Goal: Task Accomplishment & Management: Complete application form

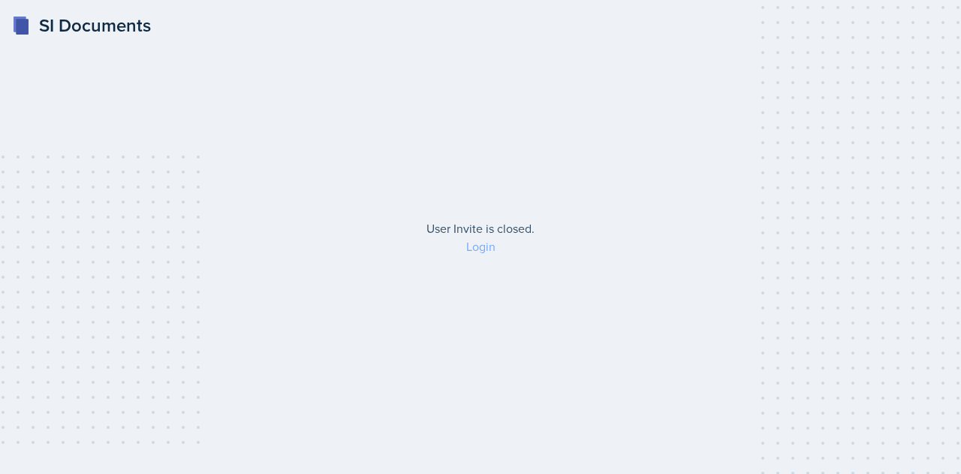
click at [480, 251] on link "Login" at bounding box center [480, 246] width 29 height 17
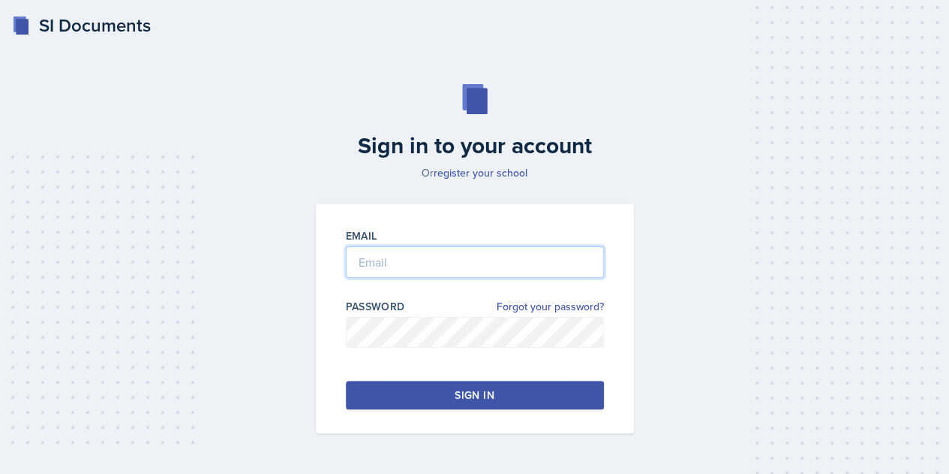
type input "[EMAIL_ADDRESS][PERSON_NAME][DOMAIN_NAME]"
click at [453, 268] on input "[EMAIL_ADDRESS][PERSON_NAME][DOMAIN_NAME]" at bounding box center [475, 262] width 258 height 32
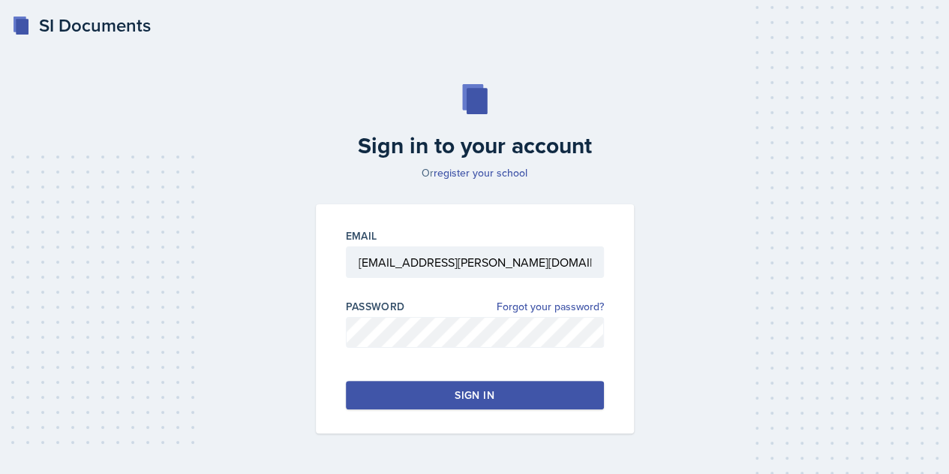
click at [402, 403] on button "Sign in" at bounding box center [475, 394] width 258 height 29
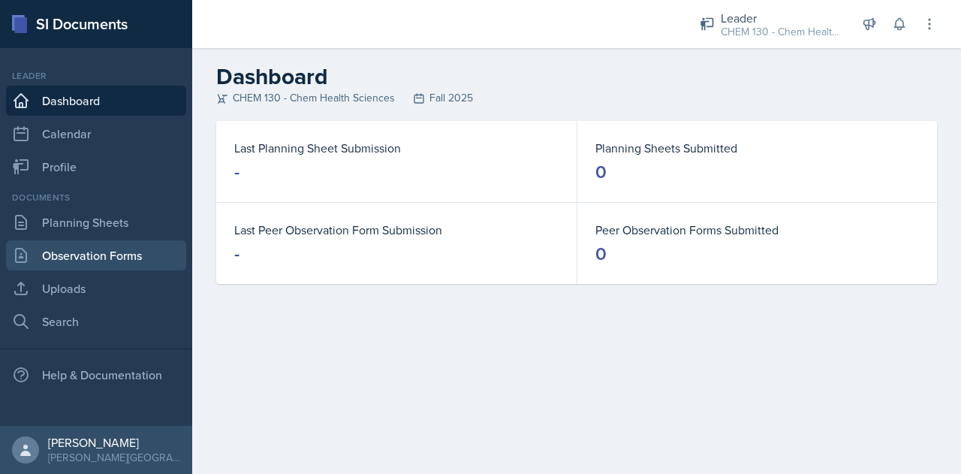
click at [116, 253] on link "Observation Forms" at bounding box center [96, 255] width 180 height 30
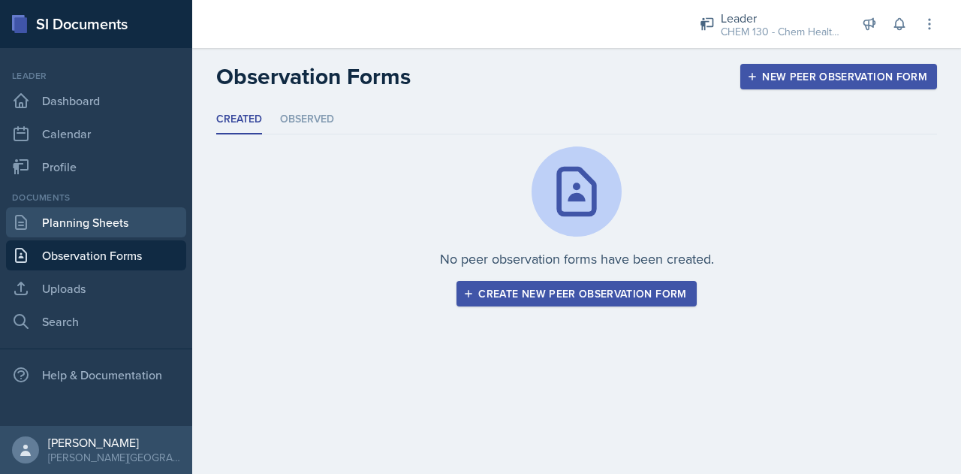
click at [146, 233] on link "Planning Sheets" at bounding box center [96, 222] width 180 height 30
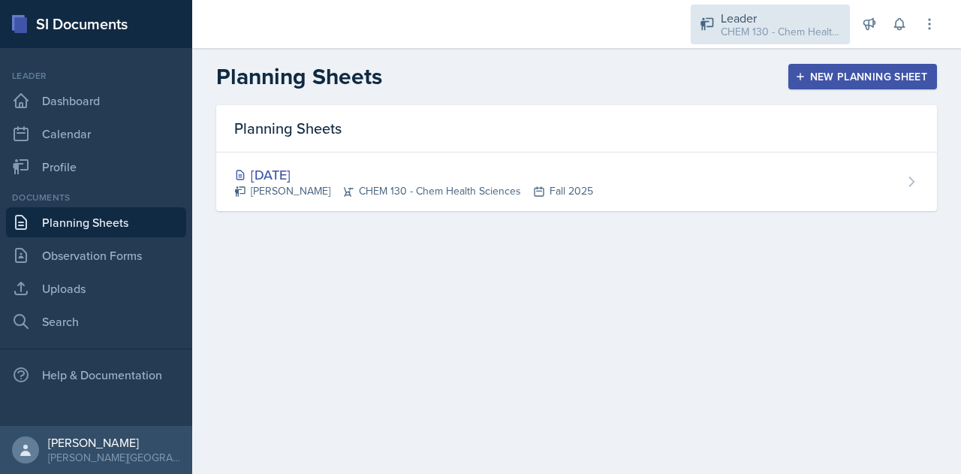
click at [817, 17] on div "Leader" at bounding box center [780, 18] width 120 height 18
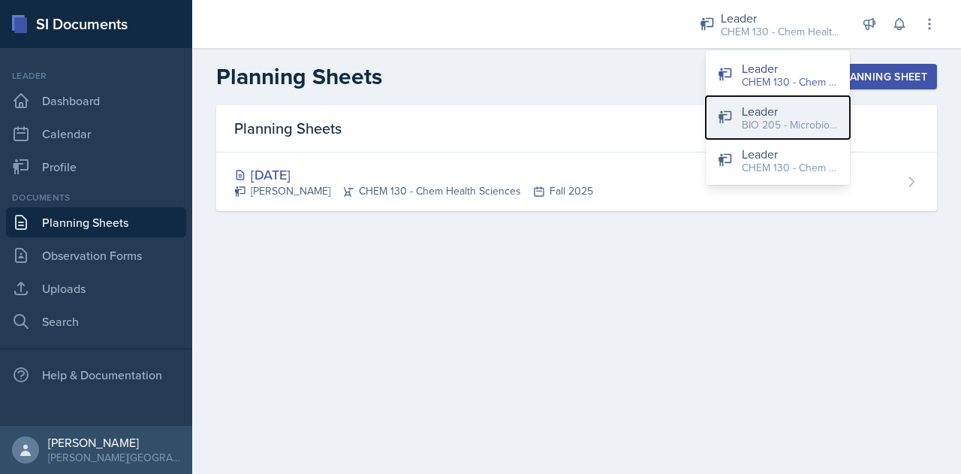
click at [763, 133] on button "Leader BIO 205 - Microbio for Health Sci / Fall 2025" at bounding box center [777, 117] width 144 height 43
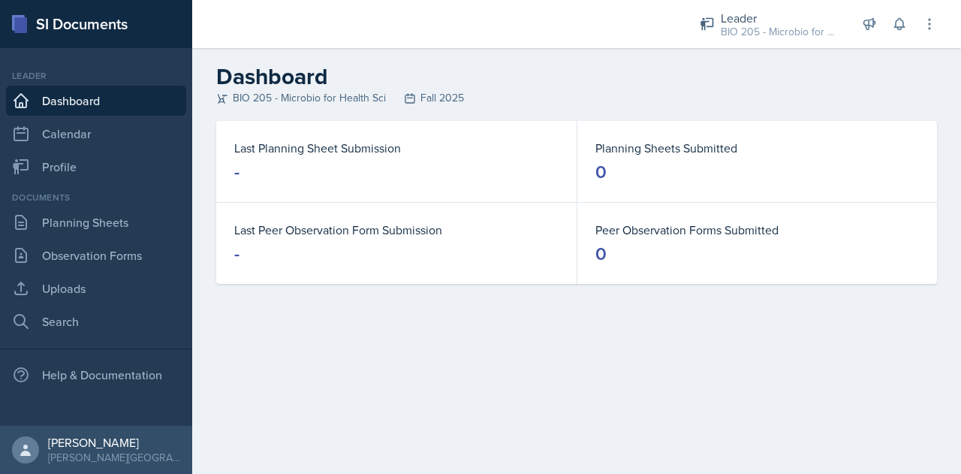
click at [395, 171] on dd "-" at bounding box center [396, 172] width 324 height 24
click at [104, 242] on link "Observation Forms" at bounding box center [96, 255] width 180 height 30
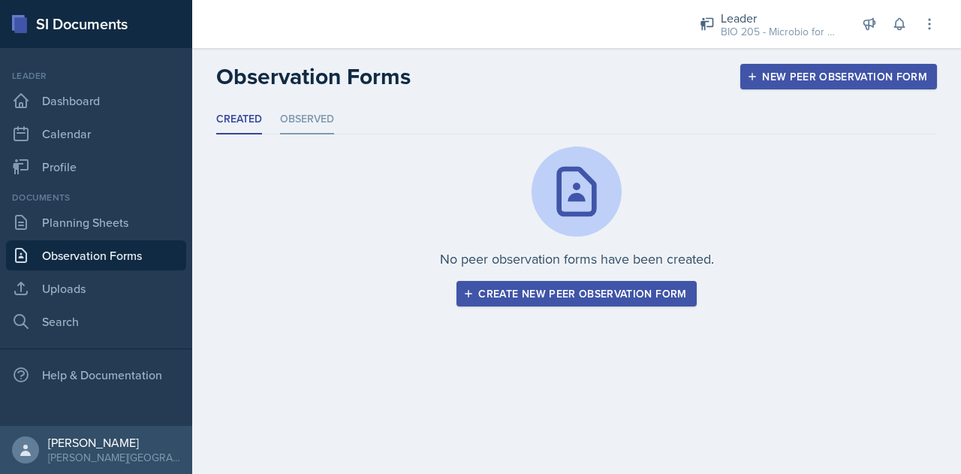
click at [318, 122] on li "Observed" at bounding box center [307, 119] width 54 height 29
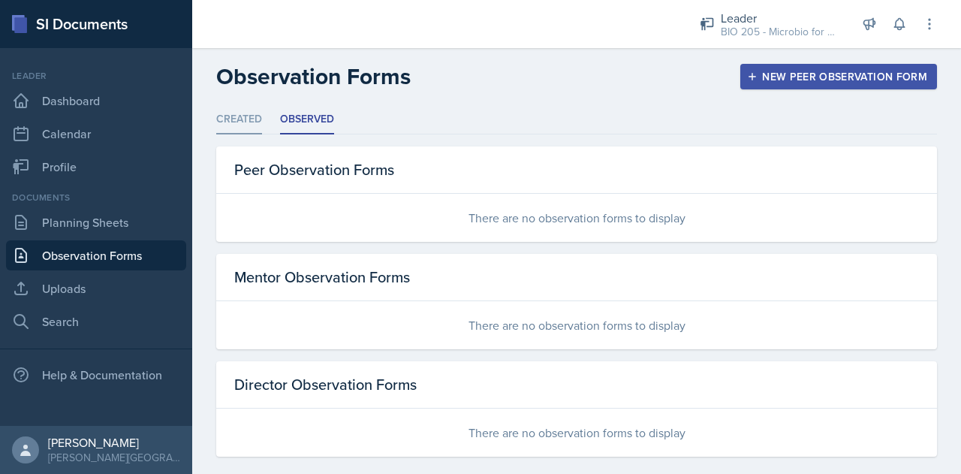
click at [252, 131] on li "Created" at bounding box center [239, 119] width 46 height 29
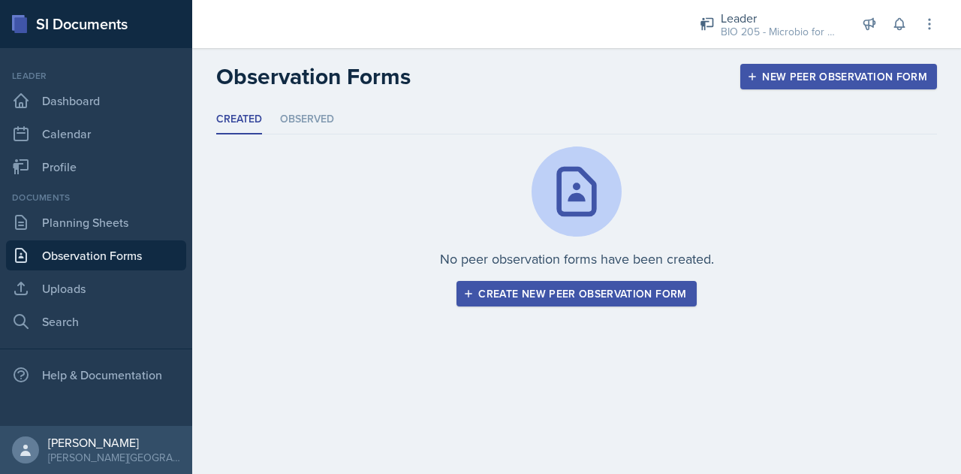
click at [548, 287] on div "Create new peer observation form" at bounding box center [576, 293] width 220 height 12
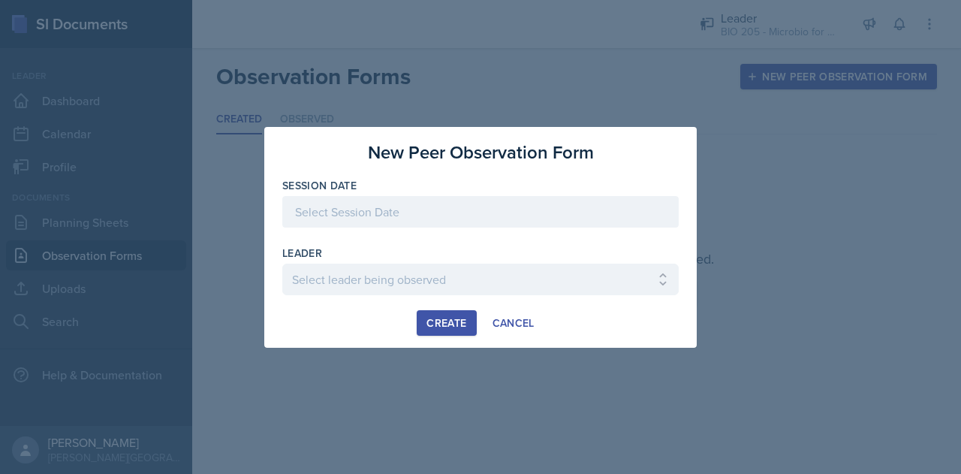
click at [399, 222] on div at bounding box center [480, 212] width 396 height 32
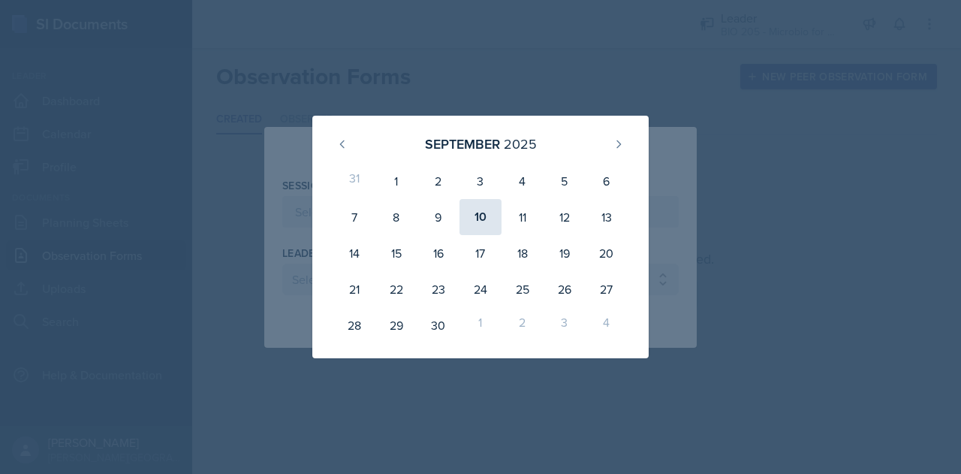
click at [474, 212] on div "10" at bounding box center [480, 217] width 42 height 36
type input "[DATE]"
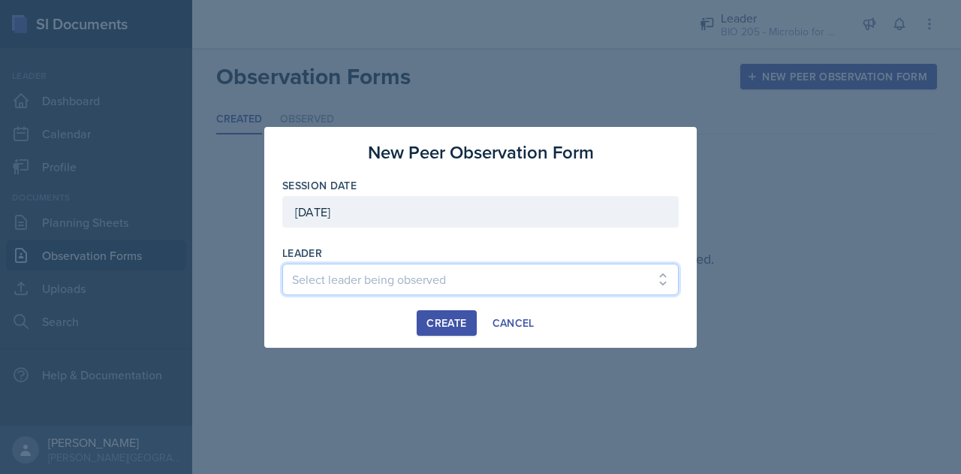
click at [387, 271] on select "Select leader being observed [PERSON_NAME] / BIO 350 - Immunology [PERSON_NAME]…" at bounding box center [480, 279] width 396 height 32
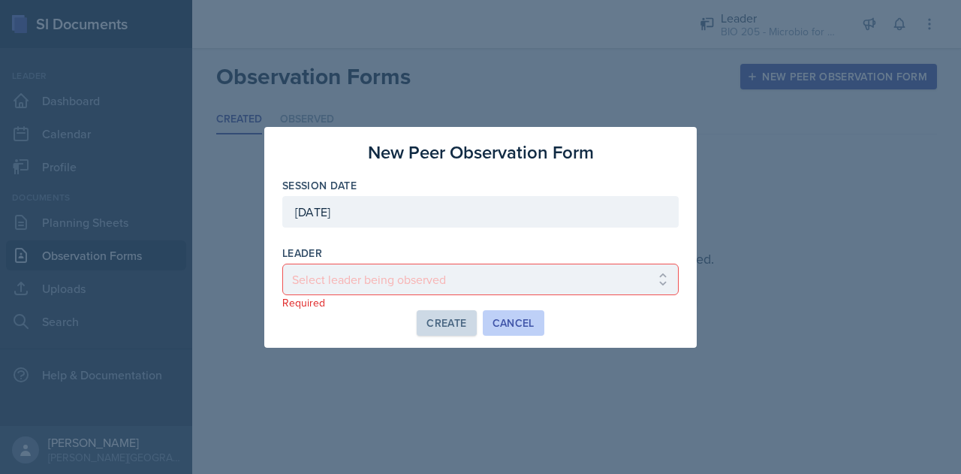
click at [501, 320] on div "Cancel" at bounding box center [513, 323] width 42 height 12
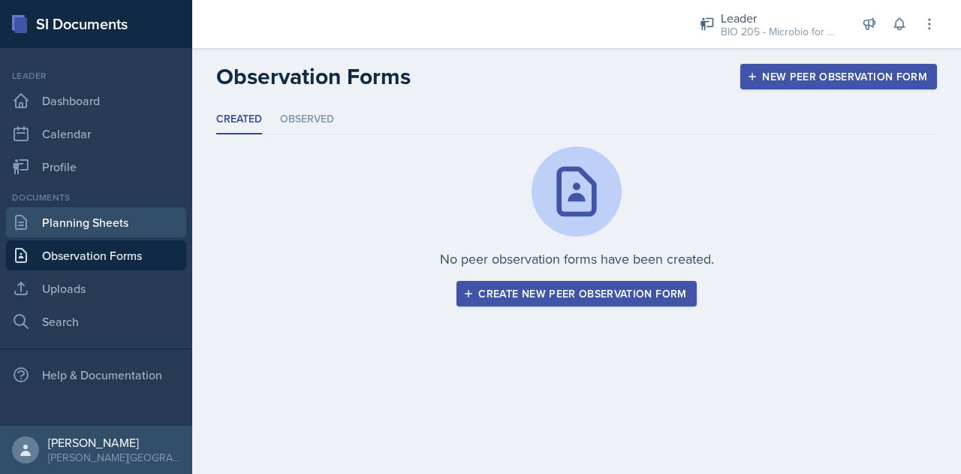
click at [96, 218] on link "Planning Sheets" at bounding box center [96, 222] width 180 height 30
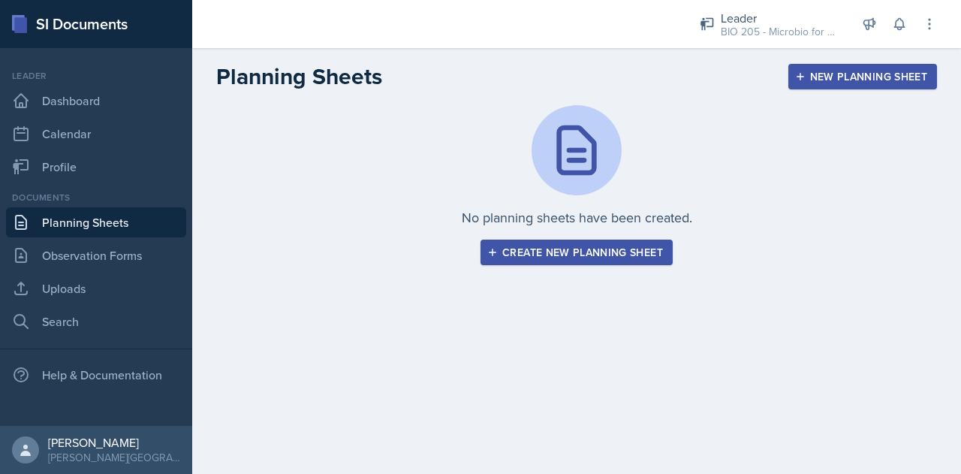
click at [597, 251] on div "Create new planning sheet" at bounding box center [576, 252] width 173 height 12
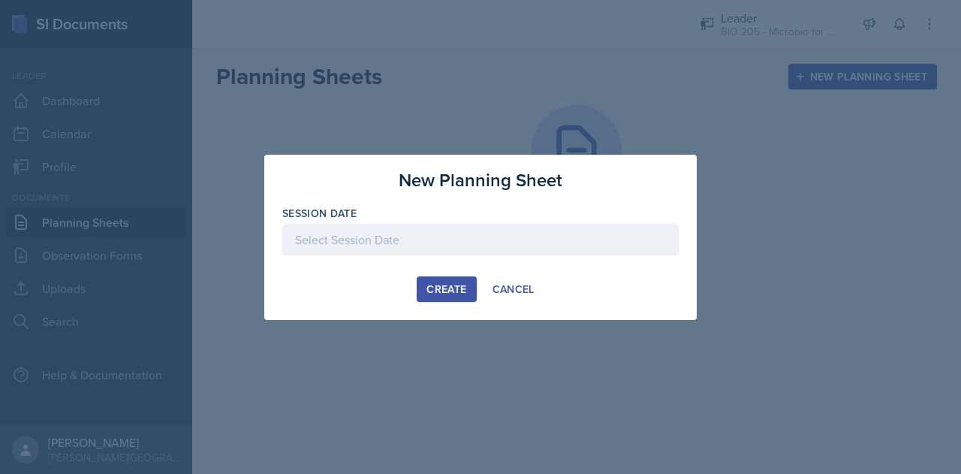
click at [479, 250] on div at bounding box center [480, 240] width 396 height 32
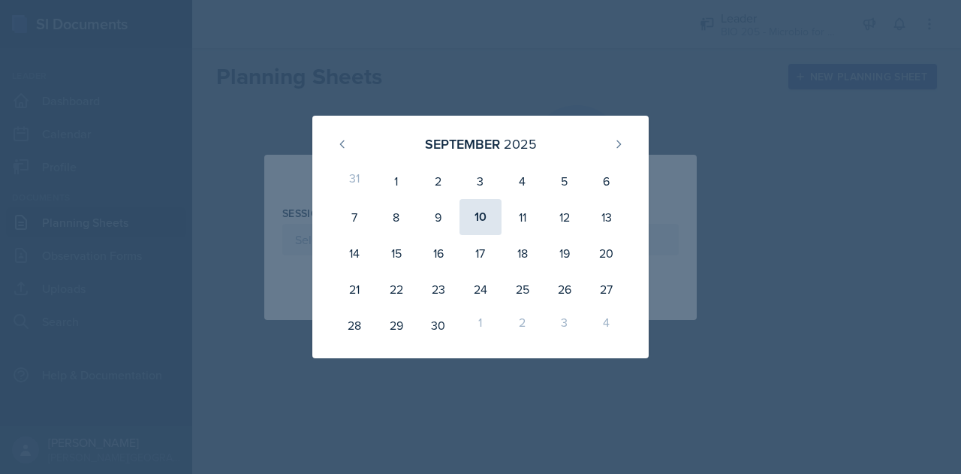
click at [477, 221] on div "10" at bounding box center [480, 217] width 42 height 36
type input "[DATE]"
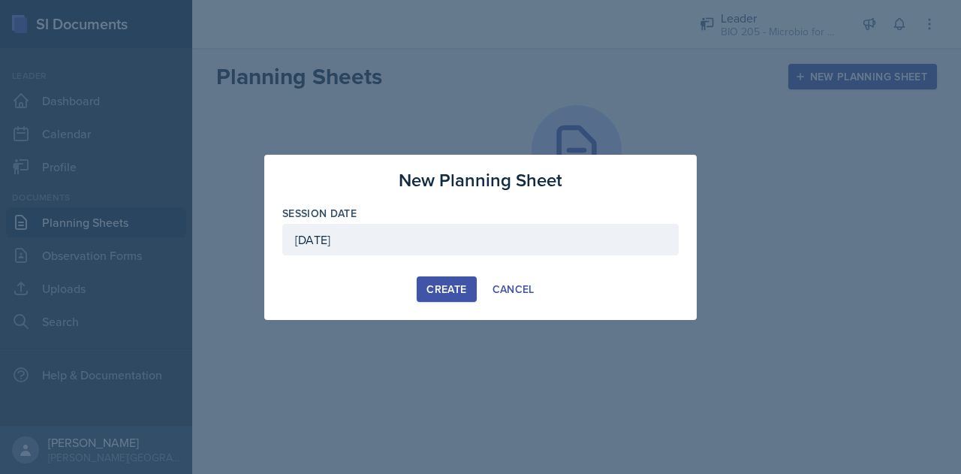
click at [447, 284] on div "Create" at bounding box center [446, 289] width 40 height 12
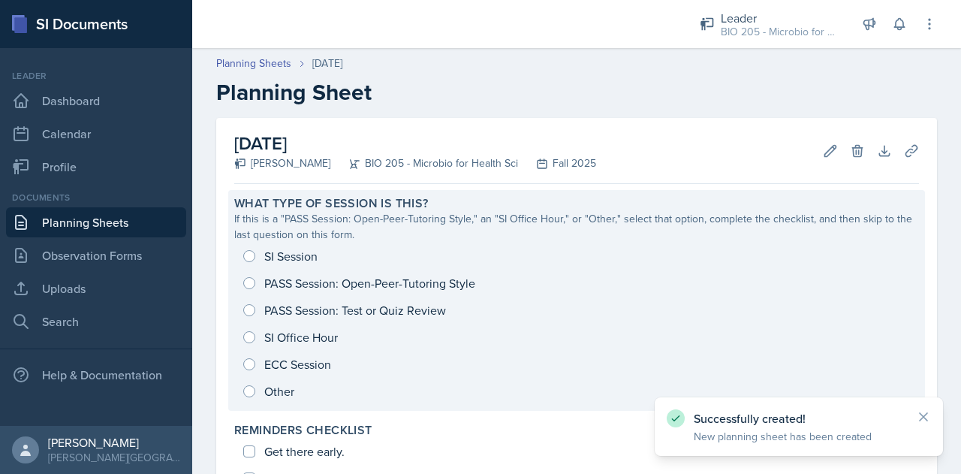
click at [341, 281] on div "SI Session PASS Session: Open-Peer-Tutoring Style PASS Session: Test or Quiz Re…" at bounding box center [576, 323] width 684 height 162
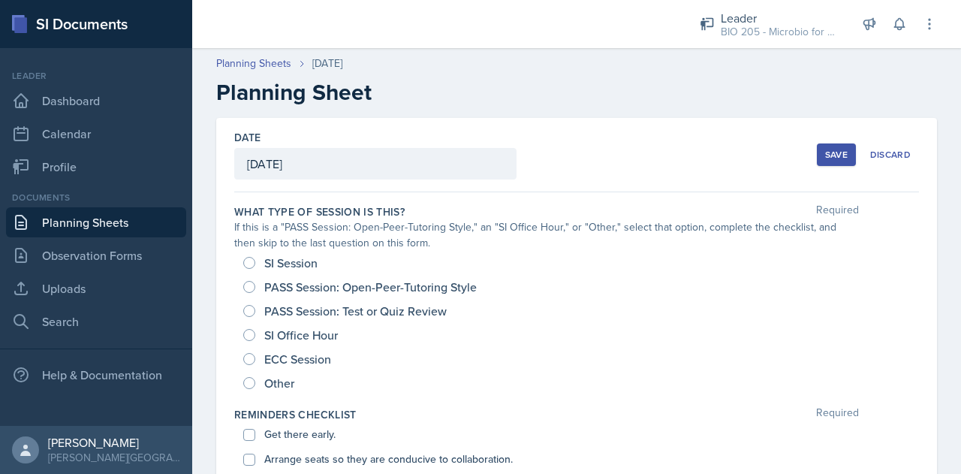
click at [283, 289] on span "PASS Session: Open-Peer-Tutoring Style" at bounding box center [370, 286] width 212 height 15
click at [255, 289] on input "PASS Session: Open-Peer-Tutoring Style" at bounding box center [249, 287] width 12 height 12
radio input "true"
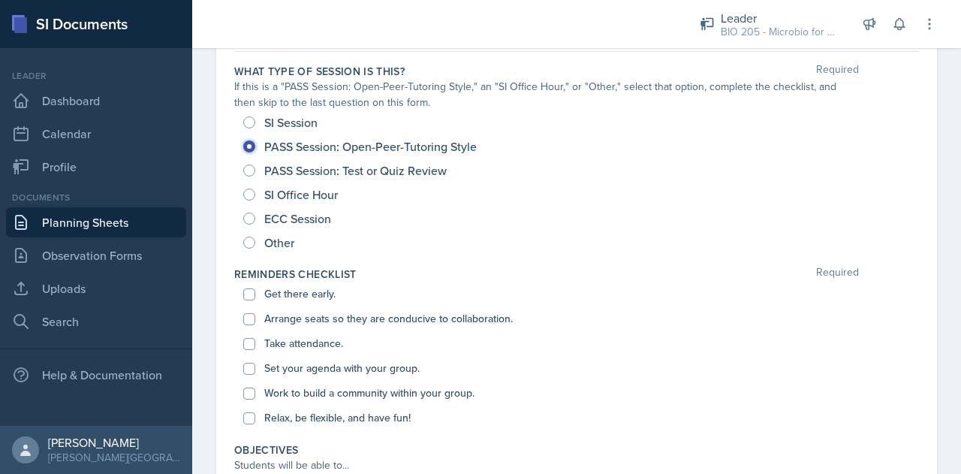
scroll to position [146, 0]
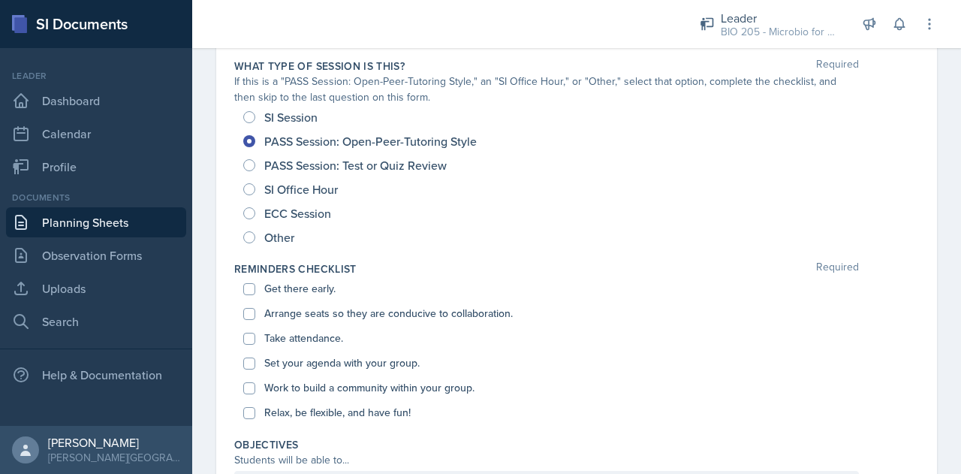
click at [278, 289] on label "Get there early." at bounding box center [299, 289] width 71 height 16
click at [255, 289] on input "Get there early." at bounding box center [249, 289] width 12 height 12
checkbox input "true"
click at [281, 316] on label "Arrange seats so they are conducive to collaboration." at bounding box center [388, 313] width 248 height 16
click at [255, 316] on input "Arrange seats so they are conducive to collaboration." at bounding box center [249, 314] width 12 height 12
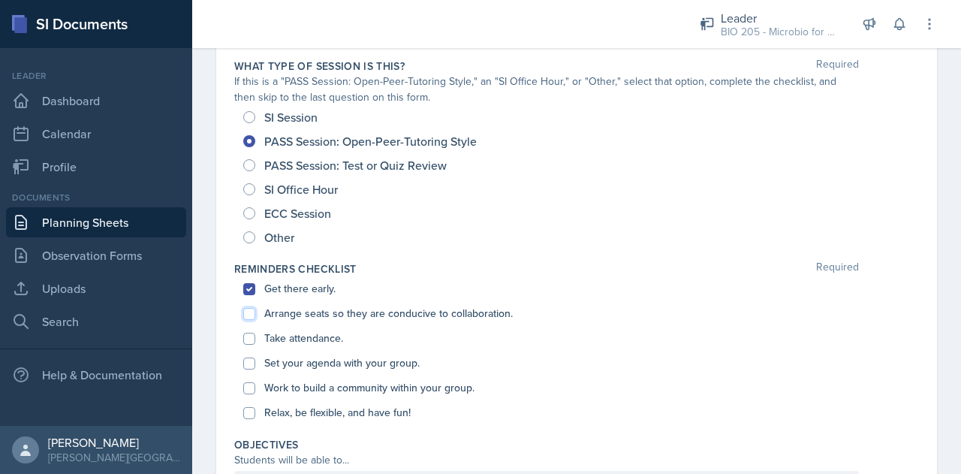
checkbox input "true"
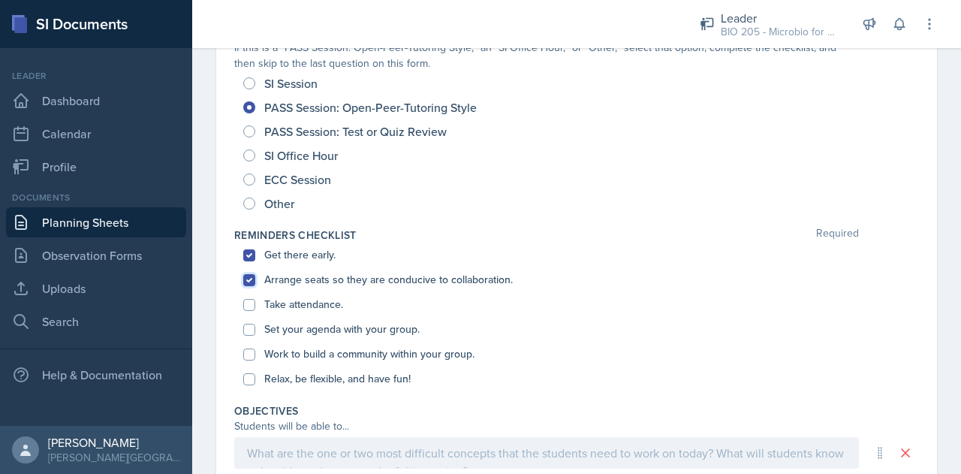
scroll to position [185, 0]
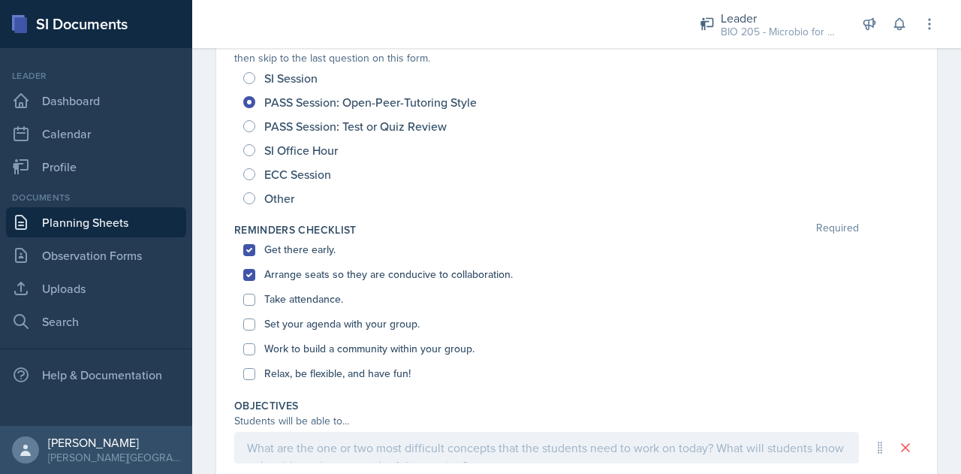
click at [313, 383] on div "Relax, be flexible, and have fun!" at bounding box center [576, 373] width 666 height 25
click at [312, 378] on label "Relax, be flexible, and have fun!" at bounding box center [337, 373] width 146 height 16
click at [255, 378] on input "Relax, be flexible, and have fun!" at bounding box center [249, 374] width 12 height 12
checkbox input "true"
click at [338, 316] on label "Set your agenda with your group." at bounding box center [341, 324] width 155 height 16
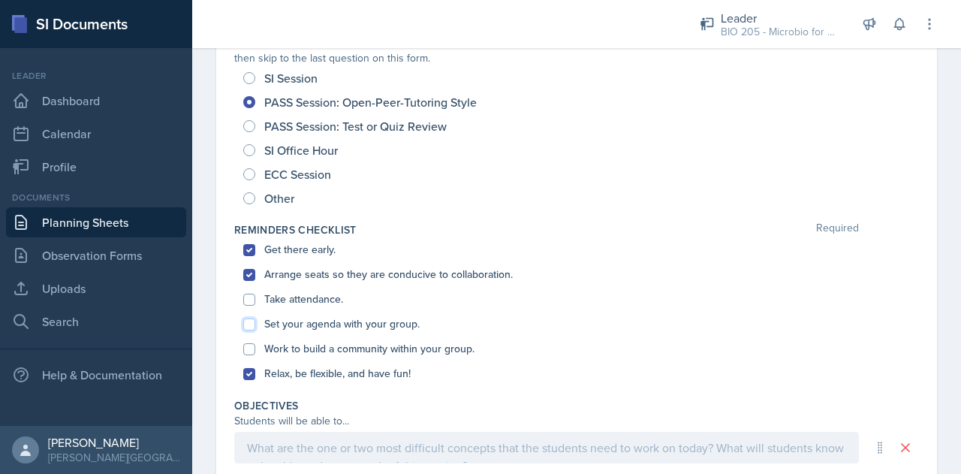
click at [255, 318] on input "Set your agenda with your group." at bounding box center [249, 324] width 12 height 12
checkbox input "true"
click at [305, 300] on label "Take attendance." at bounding box center [303, 299] width 79 height 16
click at [255, 300] on input "Take attendance." at bounding box center [249, 299] width 12 height 12
checkbox input "true"
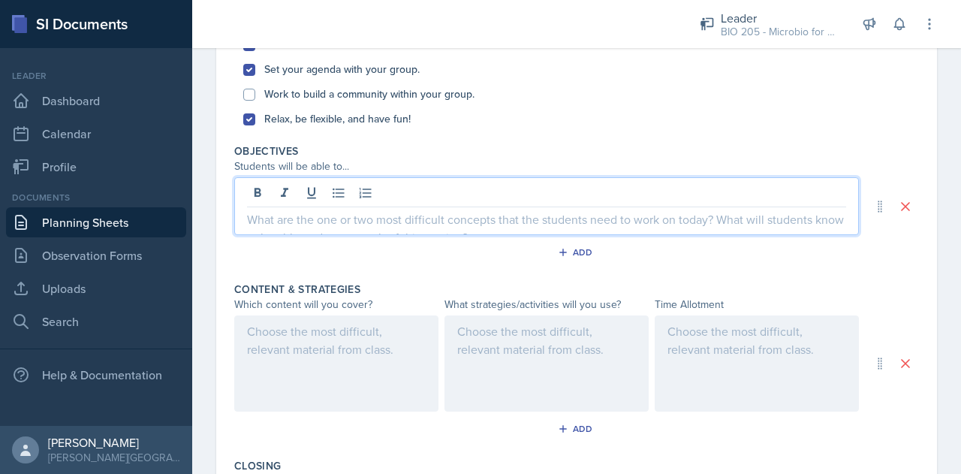
scroll to position [465, 0]
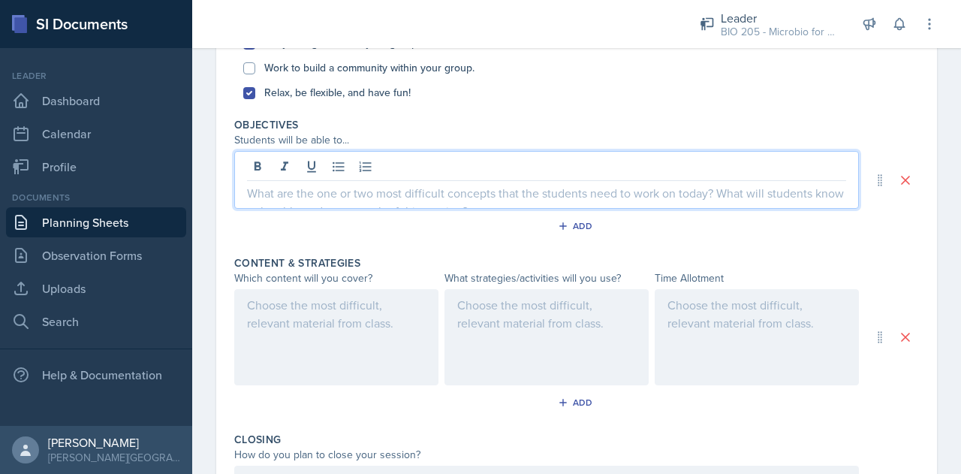
click at [299, 196] on p at bounding box center [546, 193] width 599 height 18
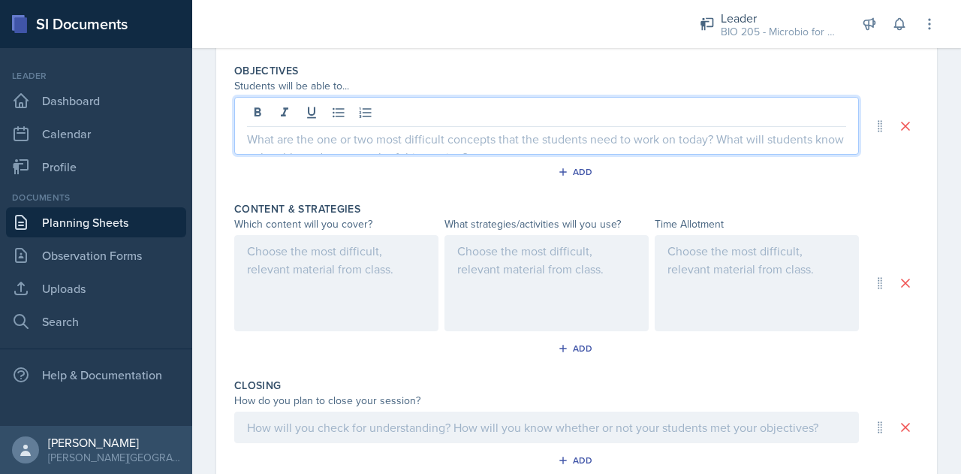
scroll to position [507, 0]
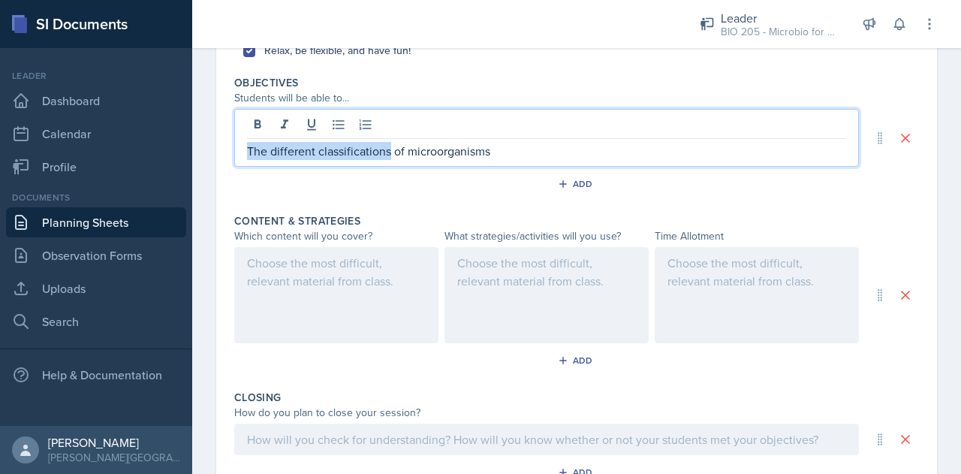
drag, startPoint x: 342, startPoint y: 149, endPoint x: 187, endPoint y: 163, distance: 155.9
click at [187, 163] on div "SI Documents Leader Dashboard Calendar Profile Documents Planning Sheets Observ…" at bounding box center [480, 237] width 961 height 474
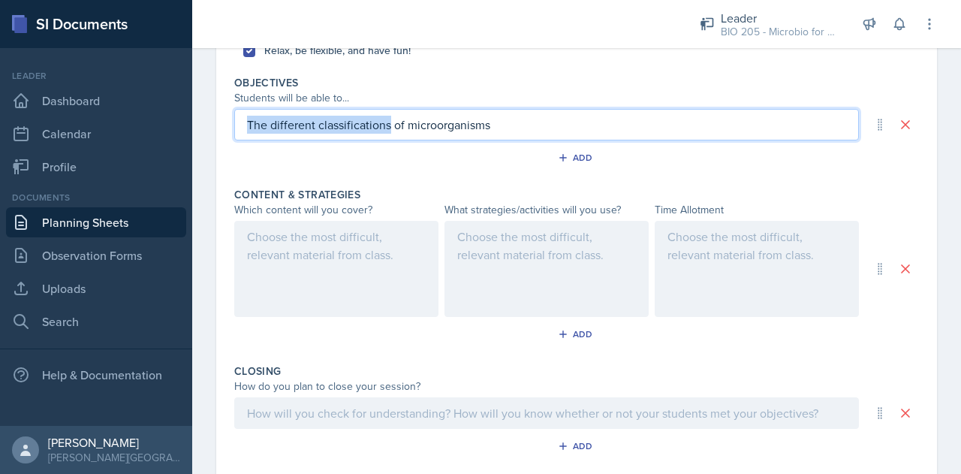
scroll to position [481, 0]
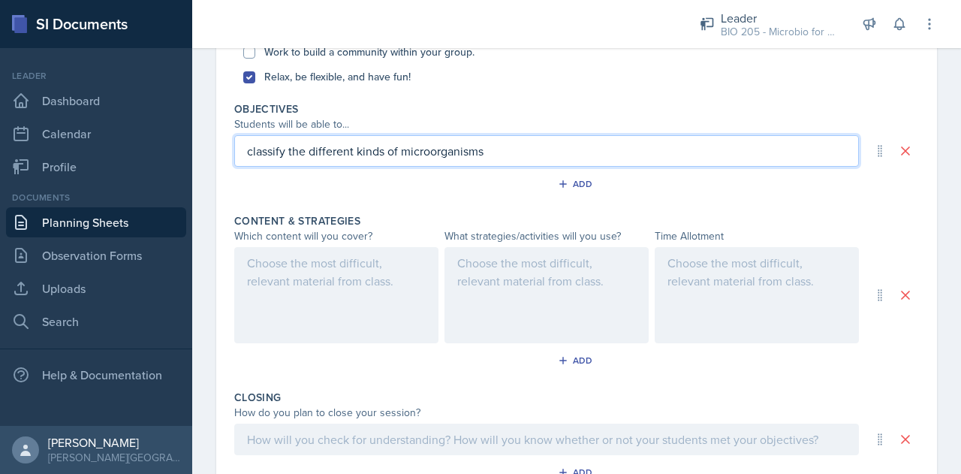
click at [249, 150] on p "classify the different kinds of microorganisms" at bounding box center [546, 151] width 599 height 18
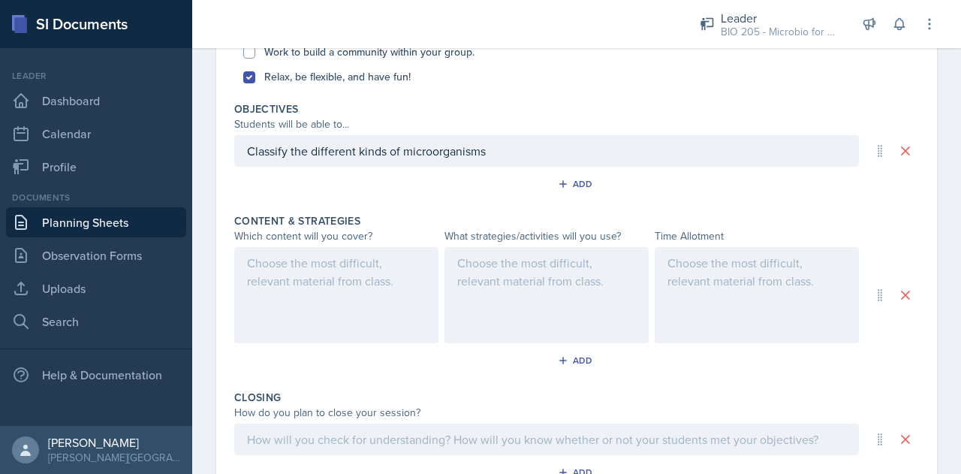
click at [541, 176] on div "Add" at bounding box center [576, 187] width 684 height 29
click at [564, 180] on div "Add" at bounding box center [577, 184] width 32 height 12
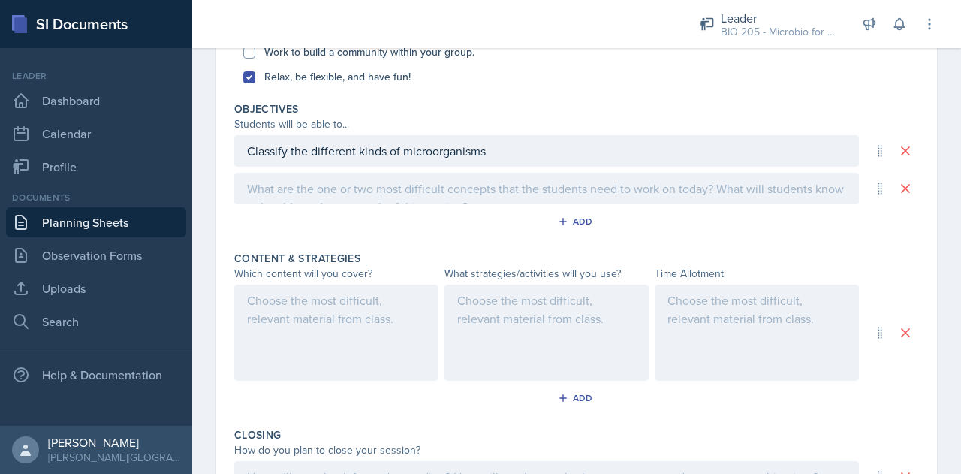
click at [500, 189] on div at bounding box center [546, 189] width 624 height 32
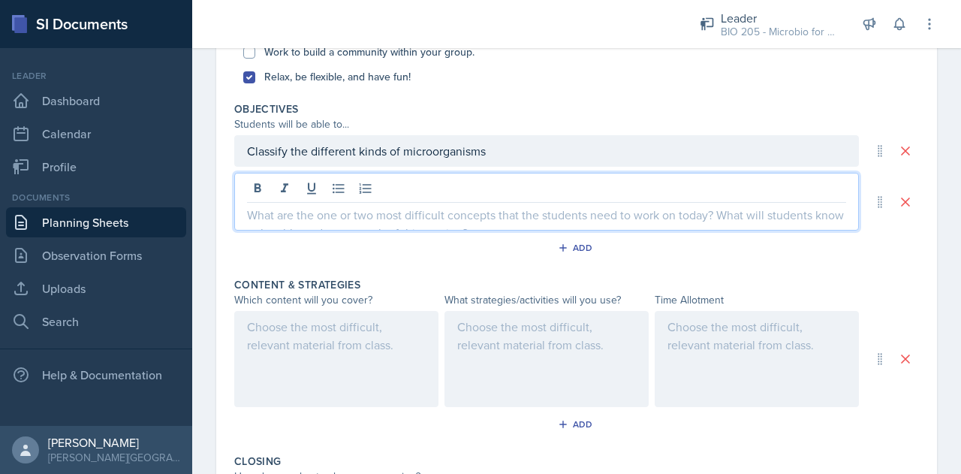
scroll to position [504, 0]
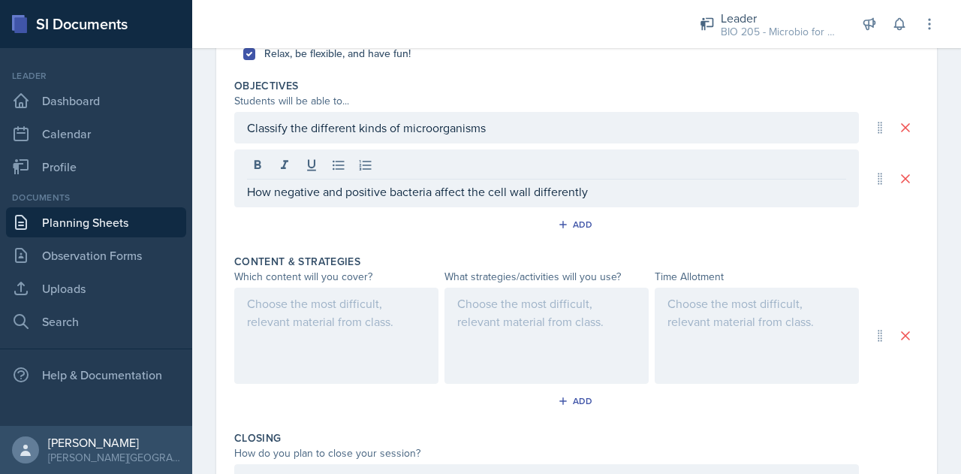
click at [449, 239] on div "Objectives Students will be able to... Classify the different kinds of microorg…" at bounding box center [576, 160] width 684 height 176
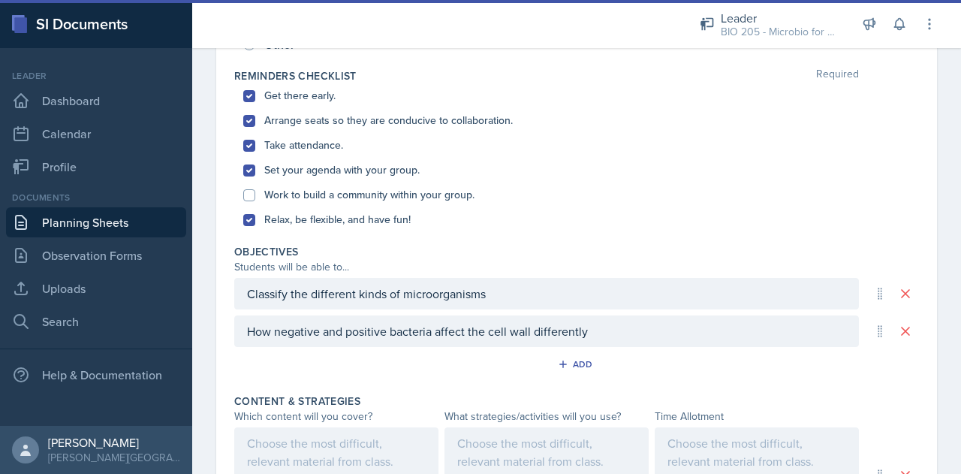
scroll to position [356, 0]
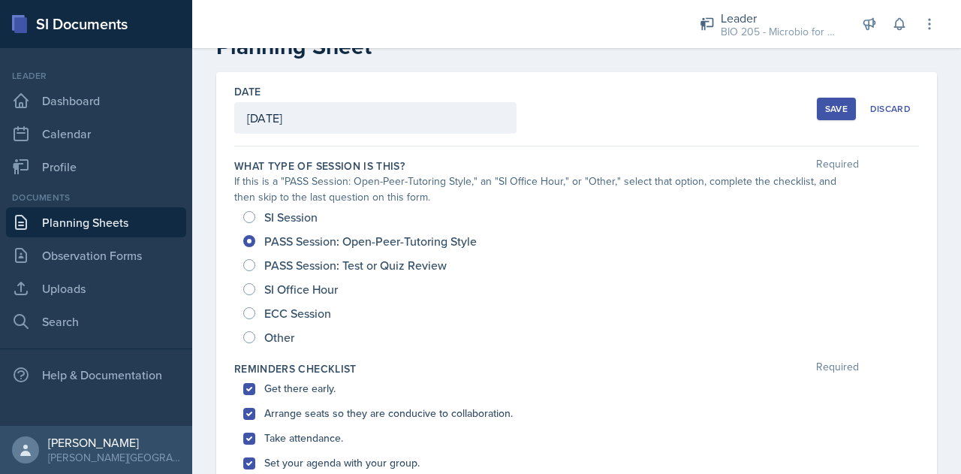
click at [449, 239] on span "PASS Session: Open-Peer-Tutoring Style" at bounding box center [370, 240] width 212 height 15
click at [255, 239] on input "PASS Session: Open-Peer-Tutoring Style" at bounding box center [249, 241] width 12 height 12
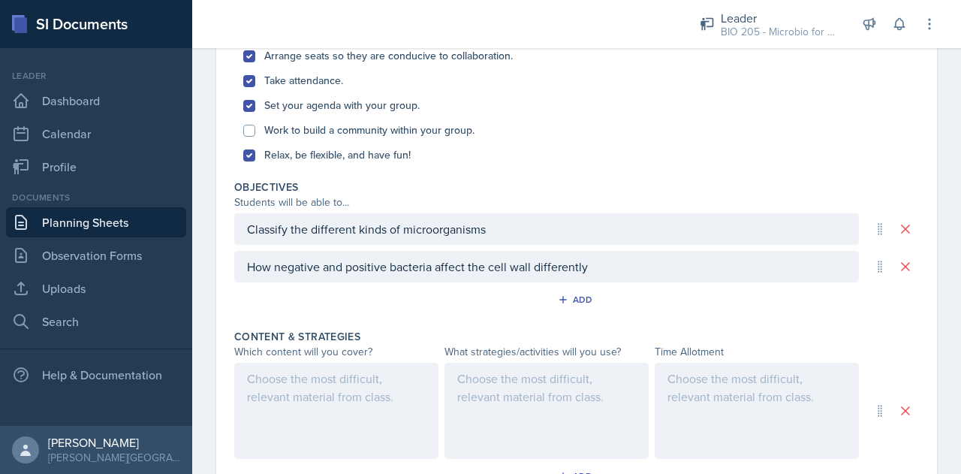
scroll to position [429, 0]
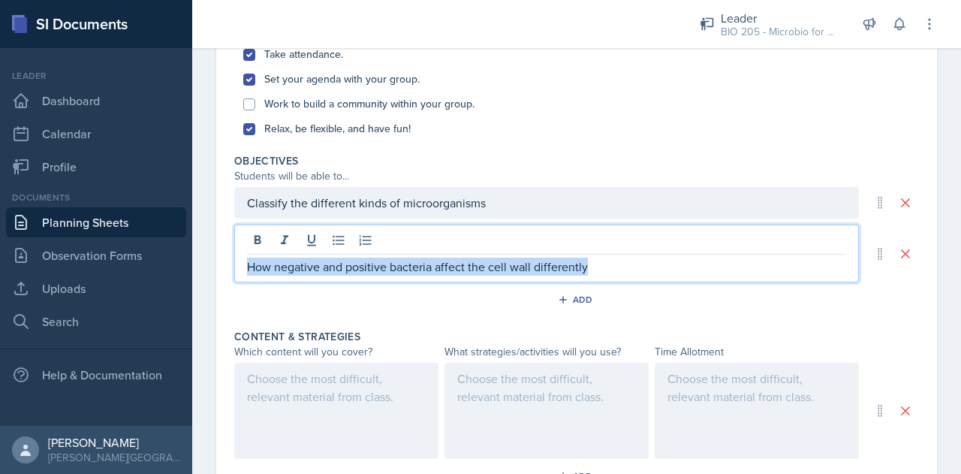
drag, startPoint x: 603, startPoint y: 267, endPoint x: 219, endPoint y: 275, distance: 383.6
click at [219, 275] on div "Date [DATE] [DATE] 31 1 2 3 4 5 6 7 8 9 10 11 12 13 14 15 16 17 18 19 20 21 22 …" at bounding box center [576, 244] width 720 height 1111
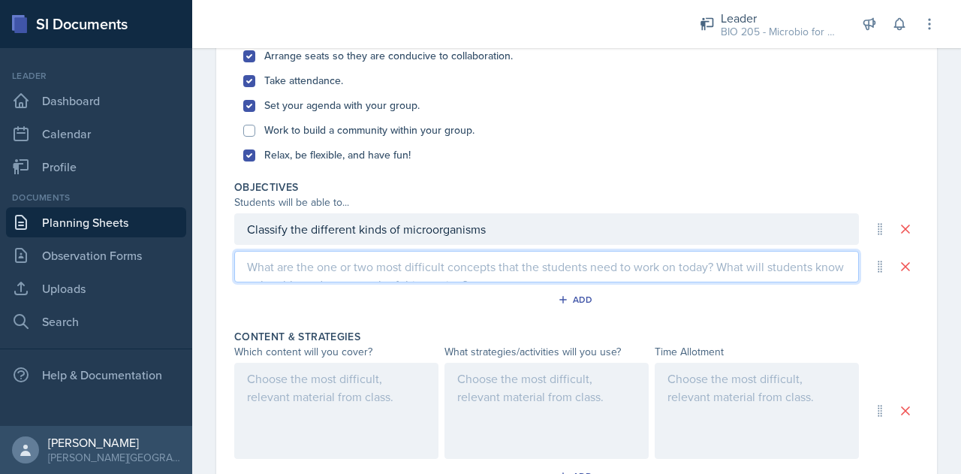
click at [309, 425] on div at bounding box center [336, 410] width 204 height 96
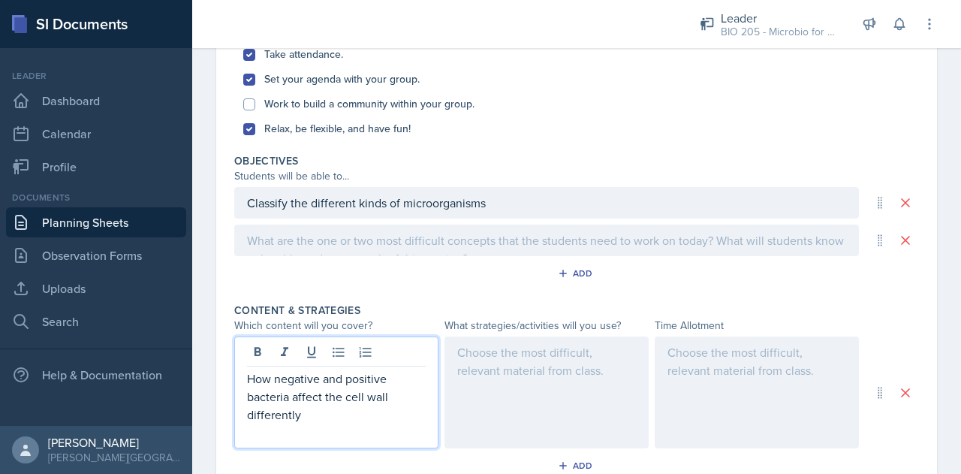
scroll to position [455, 0]
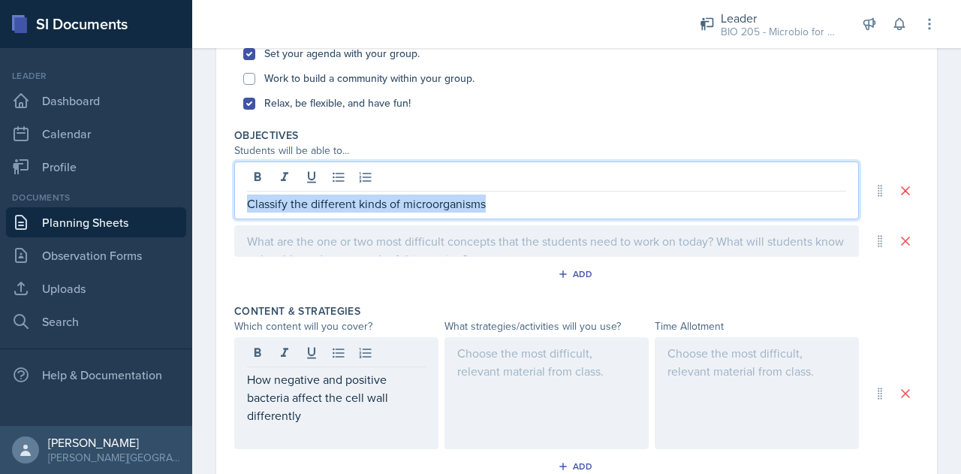
drag, startPoint x: 525, startPoint y: 195, endPoint x: 230, endPoint y: 205, distance: 295.1
click at [230, 205] on div "Date [DATE] [DATE] 31 1 2 3 4 5 6 7 8 9 10 11 12 13 14 15 16 17 18 19 20 21 22 …" at bounding box center [576, 226] width 720 height 1126
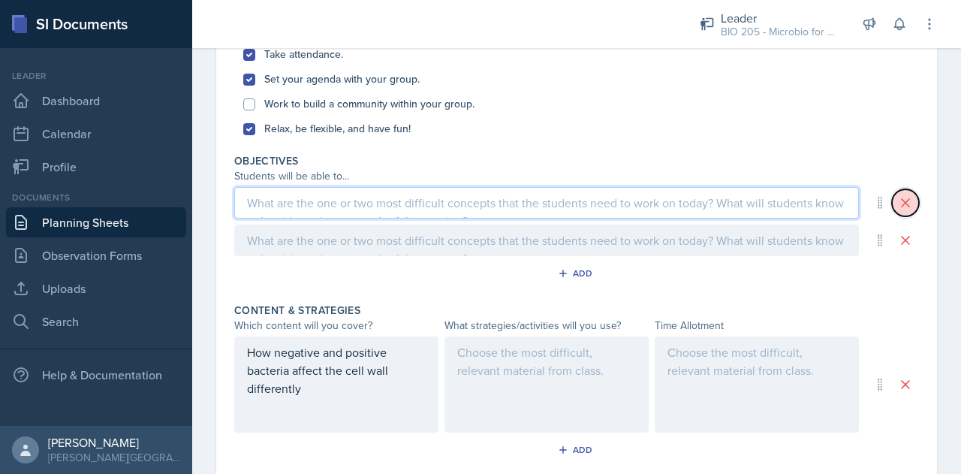
click at [898, 195] on icon at bounding box center [905, 202] width 15 height 15
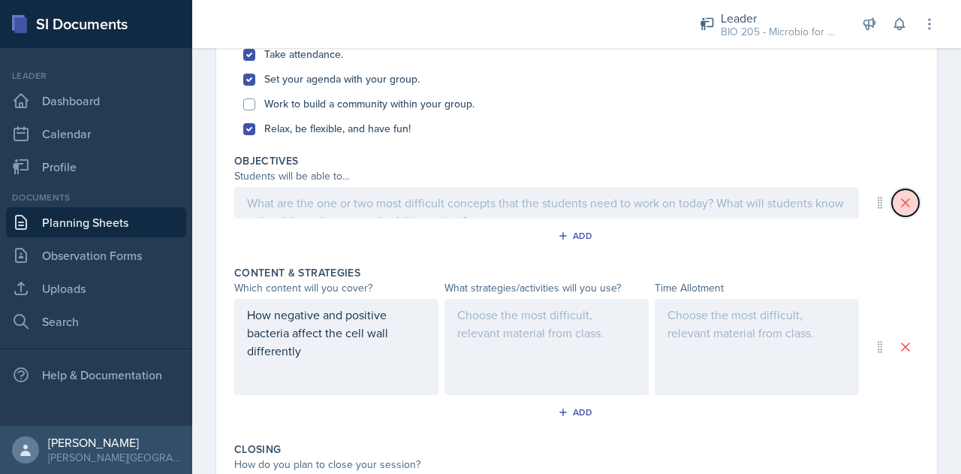
click at [898, 195] on icon at bounding box center [905, 202] width 15 height 15
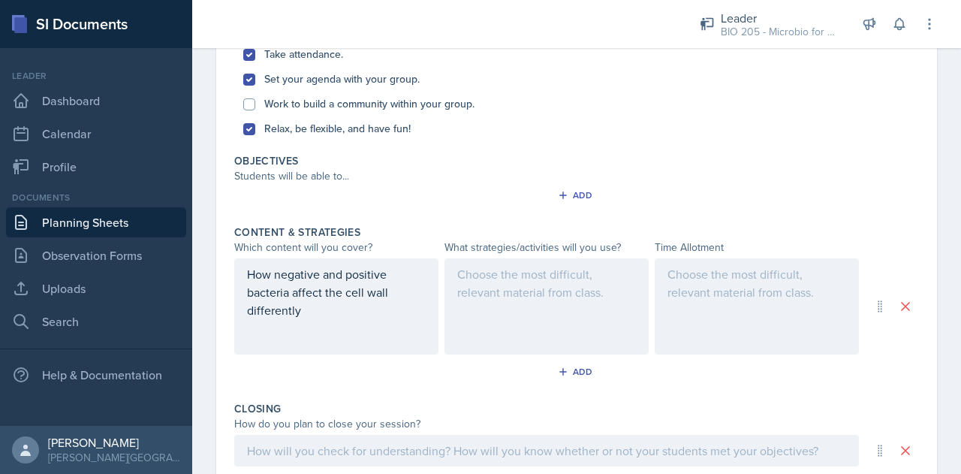
click at [401, 317] on div "How negative and positive bacteria affect the cell wall differently" at bounding box center [336, 301] width 179 height 72
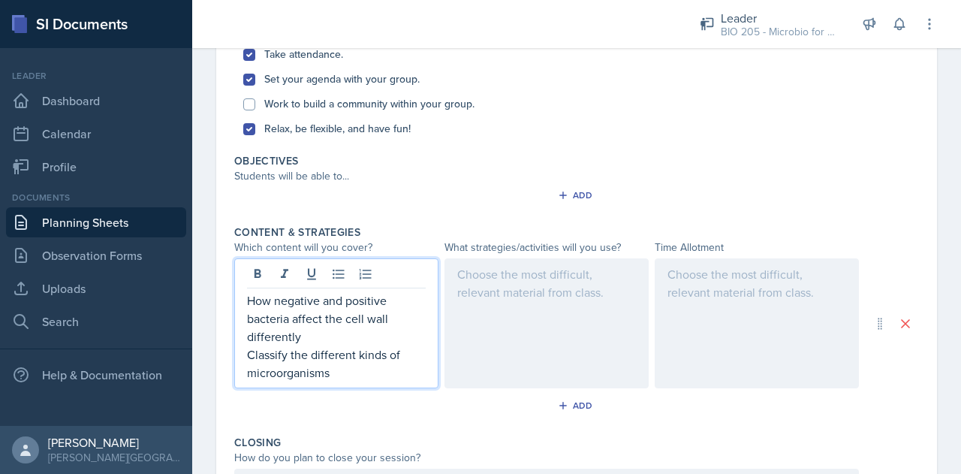
click at [616, 304] on div at bounding box center [546, 323] width 204 height 130
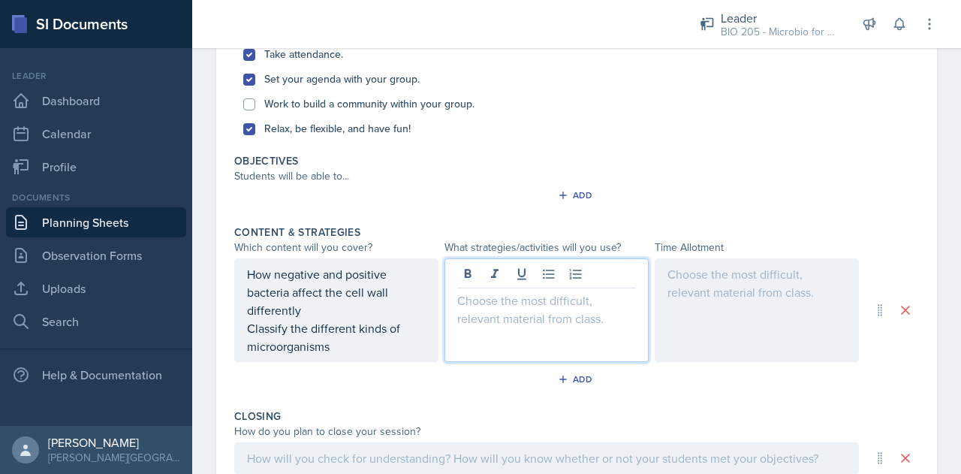
scroll to position [455, 0]
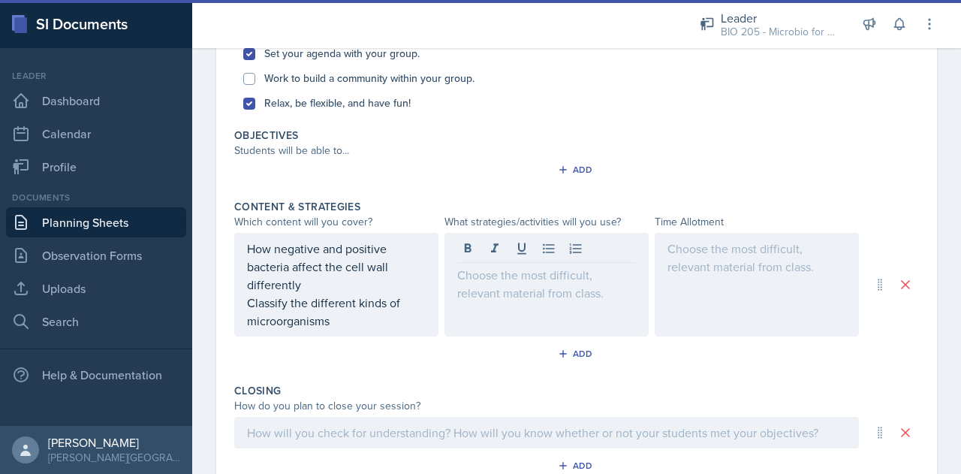
click at [671, 271] on div at bounding box center [756, 285] width 204 height 104
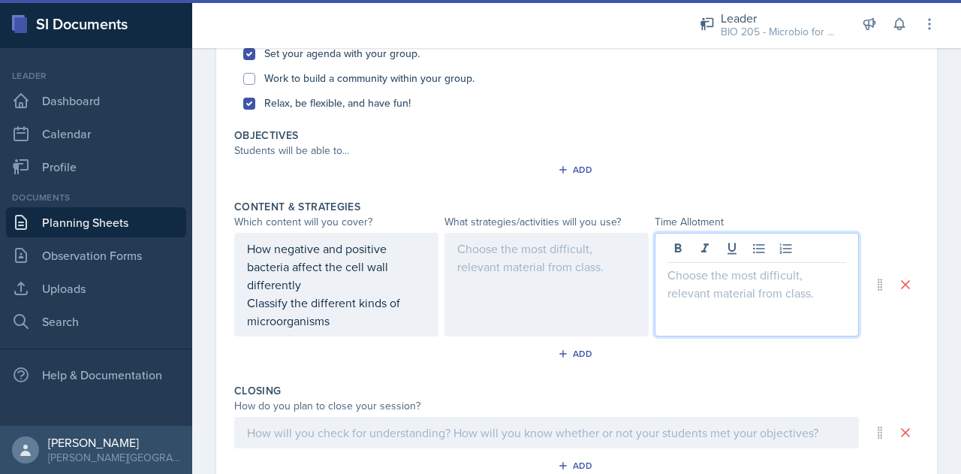
scroll to position [481, 0]
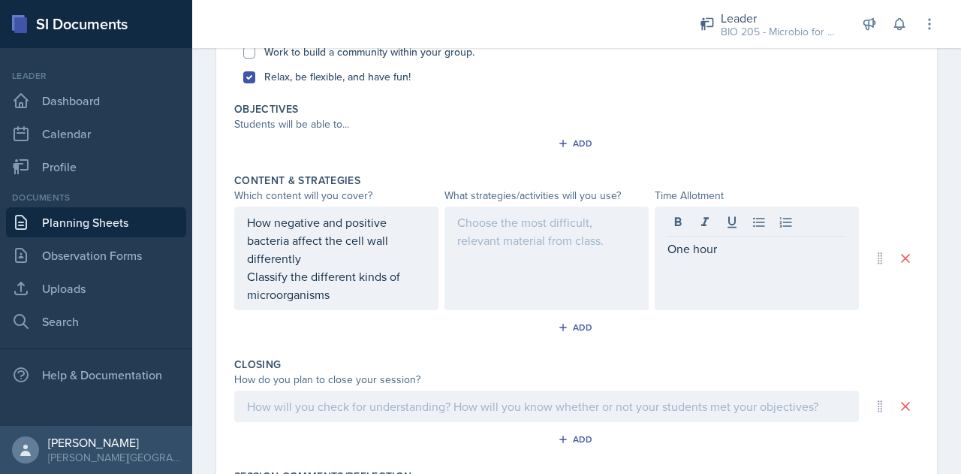
click at [522, 209] on div at bounding box center [546, 258] width 204 height 104
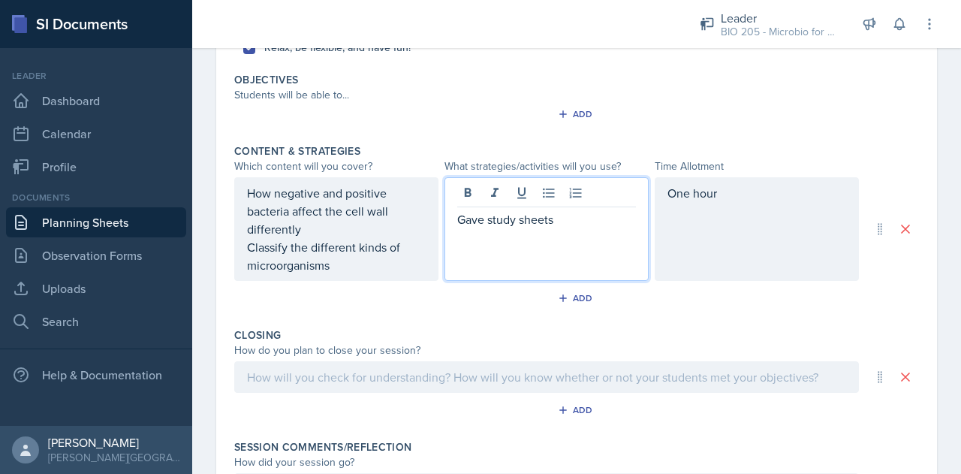
scroll to position [510, 0]
drag, startPoint x: 555, startPoint y: 218, endPoint x: 446, endPoint y: 216, distance: 109.6
click at [446, 216] on div "Gave study sheets" at bounding box center [546, 229] width 204 height 104
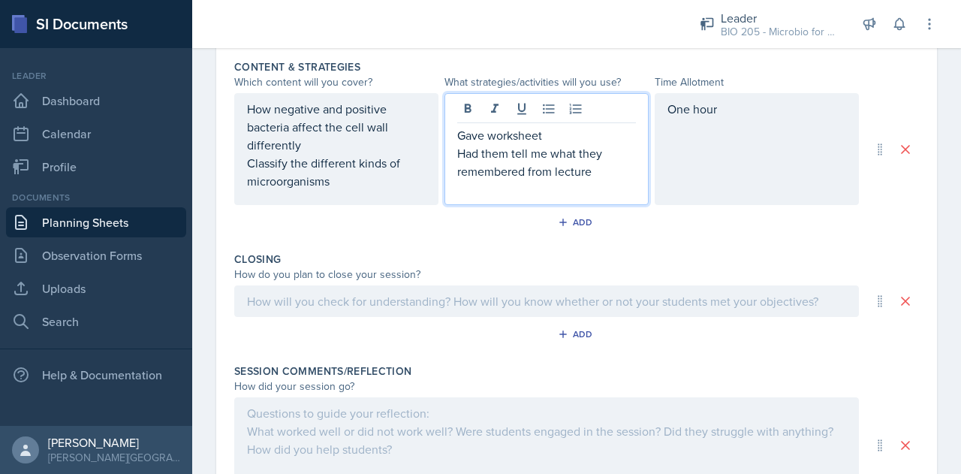
scroll to position [595, 0]
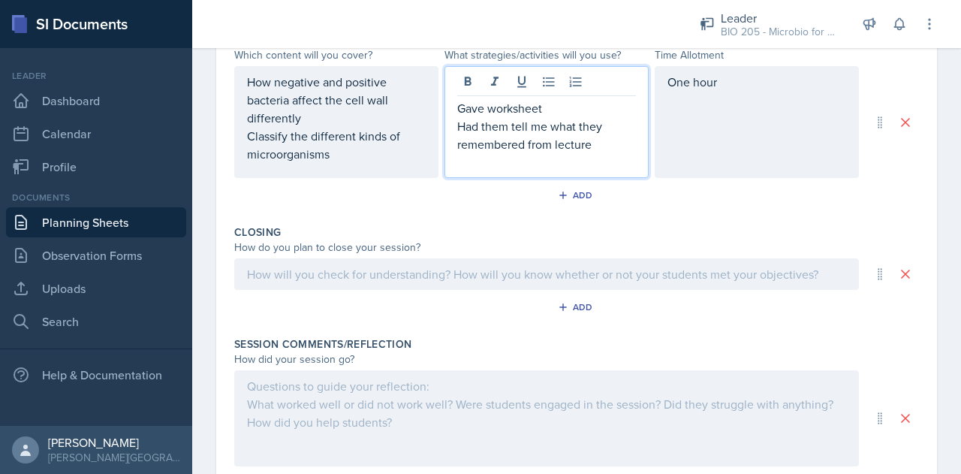
click at [402, 283] on p at bounding box center [546, 274] width 599 height 18
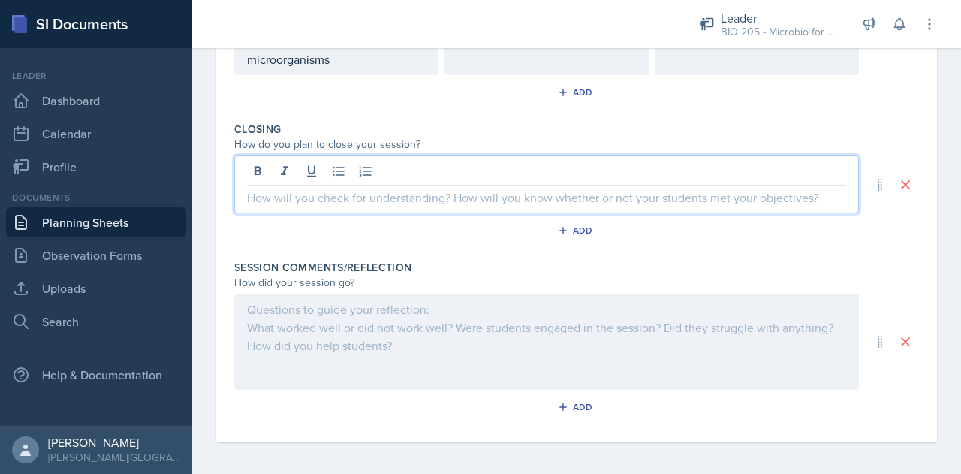
scroll to position [716, 0]
